Goal: Find contact information: Find contact information

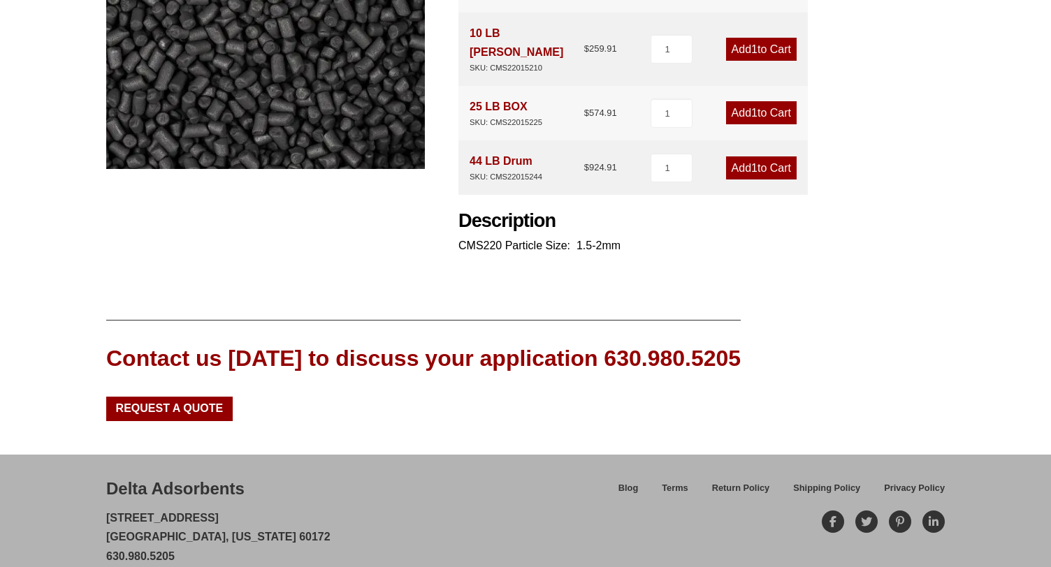
scroll to position [358, 0]
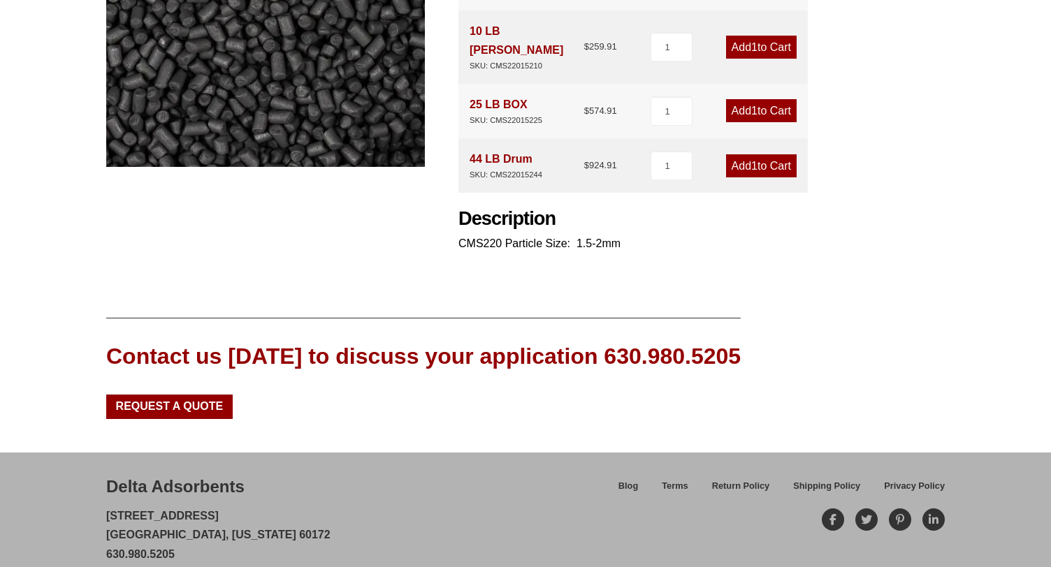
drag, startPoint x: 105, startPoint y: 536, endPoint x: 316, endPoint y: 535, distance: 211.0
click at [316, 535] on div "Delta Adsorbents [STREET_ADDRESS][US_STATE] 630.980.5205 [EMAIL_ADDRESS][DOMAIN…" at bounding box center [525, 529] width 1051 height 152
drag, startPoint x: 302, startPoint y: 535, endPoint x: 783, endPoint y: 236, distance: 566.6
click at [783, 236] on div "Our website has detected that you are using an outdated browser that will preve…" at bounding box center [525, 123] width 1051 height 963
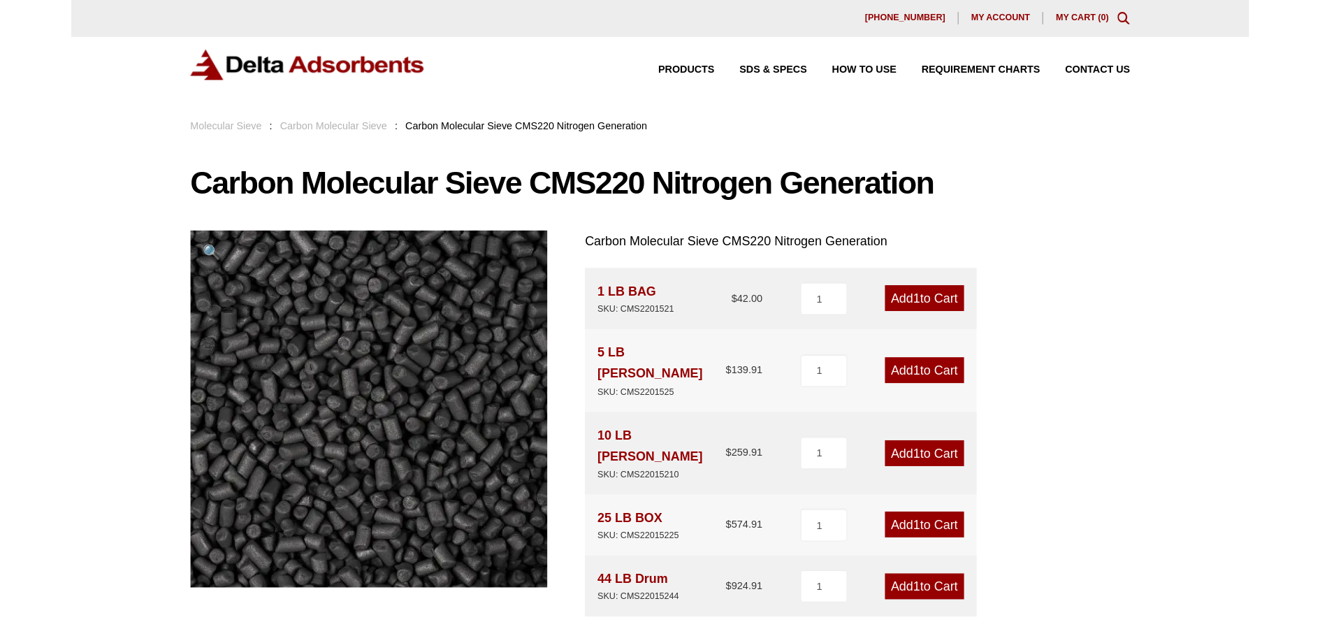
scroll to position [0, 0]
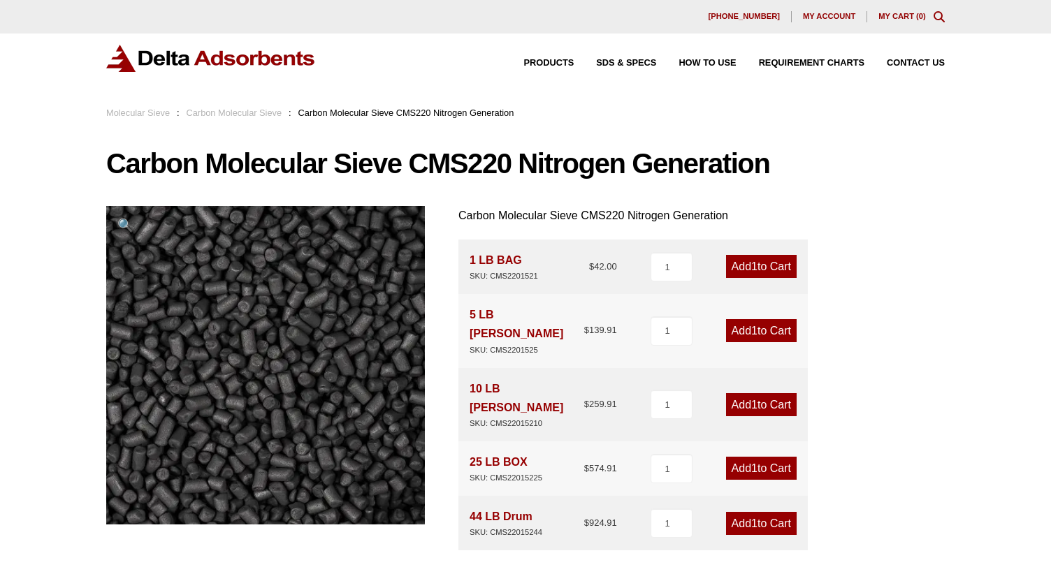
click at [416, 69] on div "Products SDS & SPECS How to Use Requirement Charts Contact Us" at bounding box center [525, 58] width 838 height 27
click at [48, 405] on div "Our website has detected that you are using an outdated browser that will preve…" at bounding box center [525, 481] width 1051 height 963
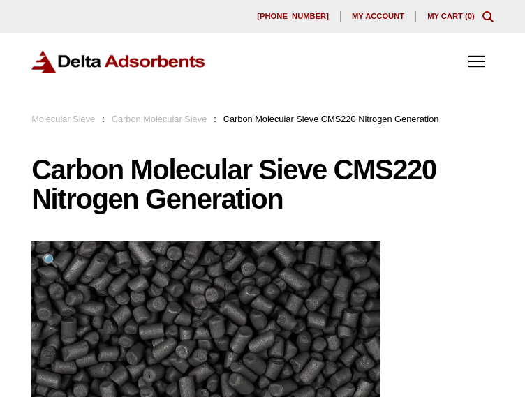
click at [349, 73] on div "Products SDS & SPECS How to Use Requirement Charts Contact Us" at bounding box center [262, 62] width 462 height 34
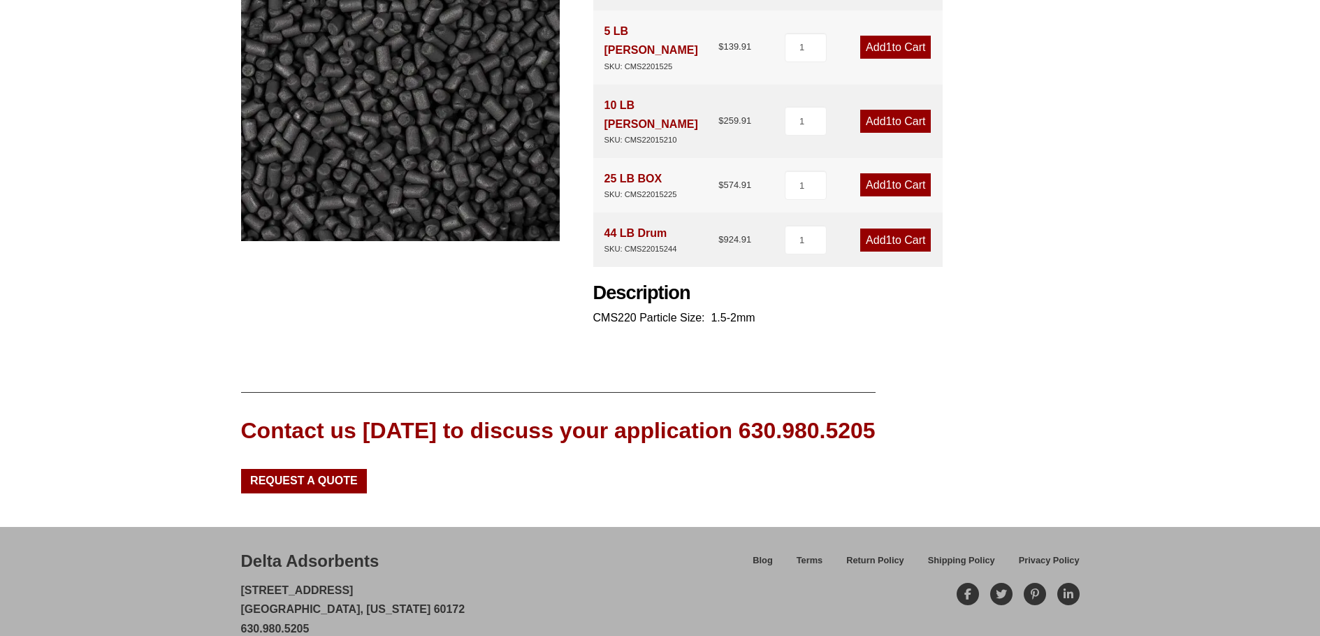
scroll to position [289, 0]
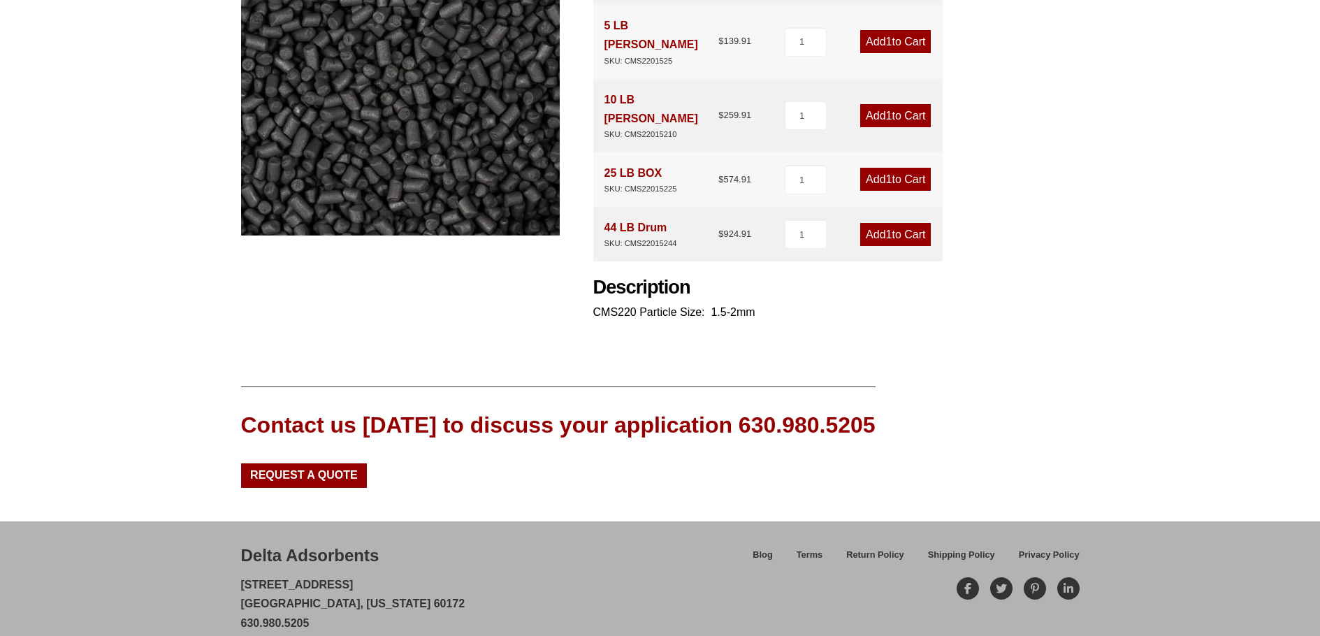
drag, startPoint x: 239, startPoint y: 606, endPoint x: 476, endPoint y: 602, distance: 237.5
click at [476, 567] on div "Delta Adsorbents [STREET_ADDRESS][US_STATE] 630.980.5205 [EMAIL_ADDRESS][DOMAIN…" at bounding box center [660, 597] width 1320 height 152
copy link "[EMAIL_ADDRESS][DOMAIN_NAME]"
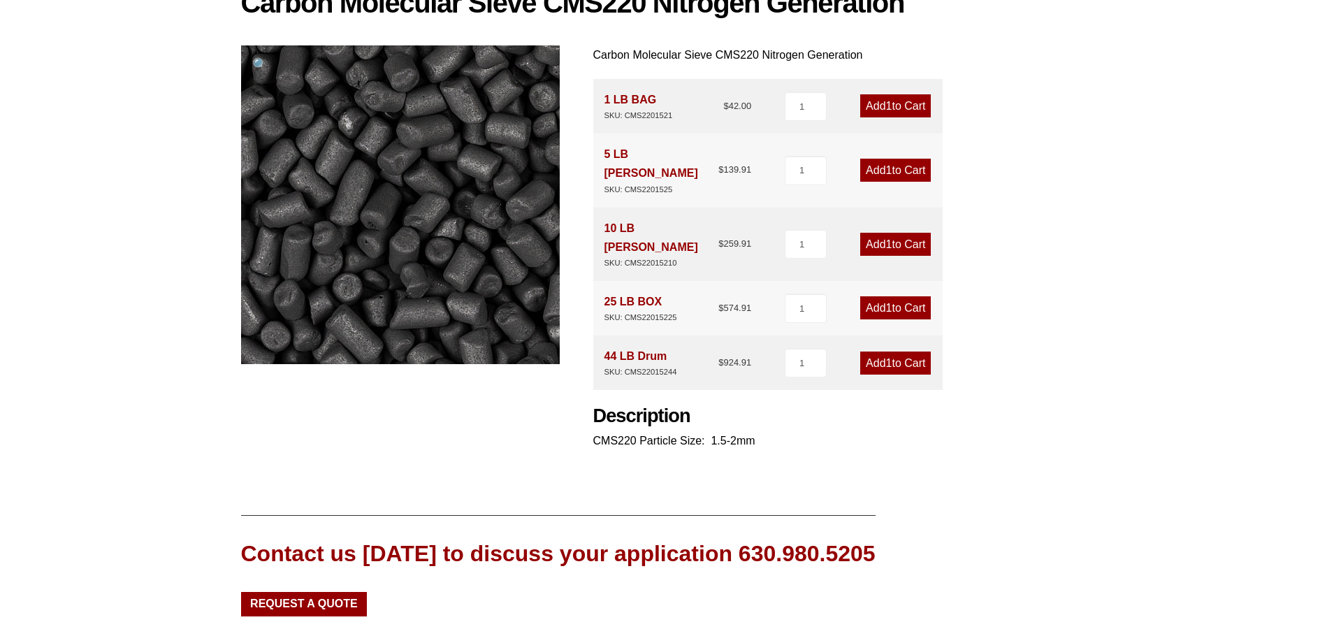
scroll to position [0, 0]
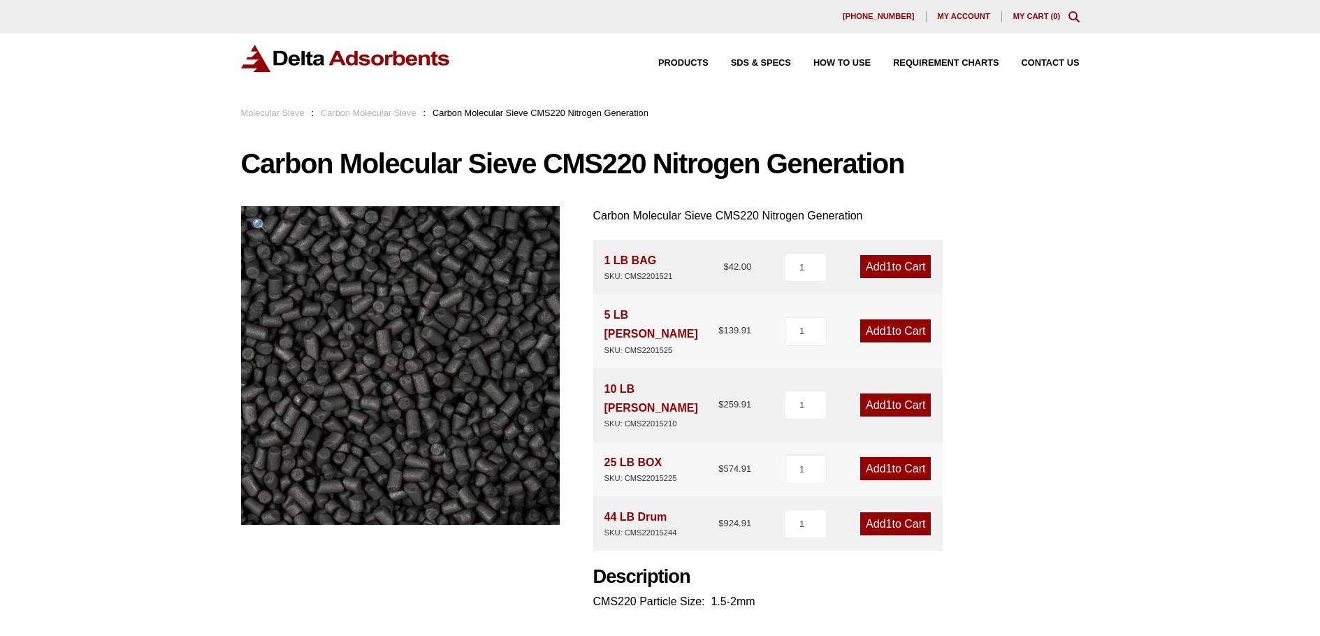
drag, startPoint x: 736, startPoint y: 200, endPoint x: 720, endPoint y: 200, distance: 16.8
click at [736, 200] on div "Carbon Molecular Sieve CMS220 Nitrogen Generation 🔍 Carbon Molecular Sieve CMS2…" at bounding box center [660, 387] width 838 height 477
drag, startPoint x: 593, startPoint y: 215, endPoint x: 890, endPoint y: 207, distance: 297.0
click at [890, 207] on p "Carbon Molecular Sieve CMS220 Nitrogen Generation" at bounding box center [836, 215] width 486 height 19
copy p "Carbon Molecular Sieve CMS220 Nitrogen Generation"
